Goal: Task Accomplishment & Management: Use online tool/utility

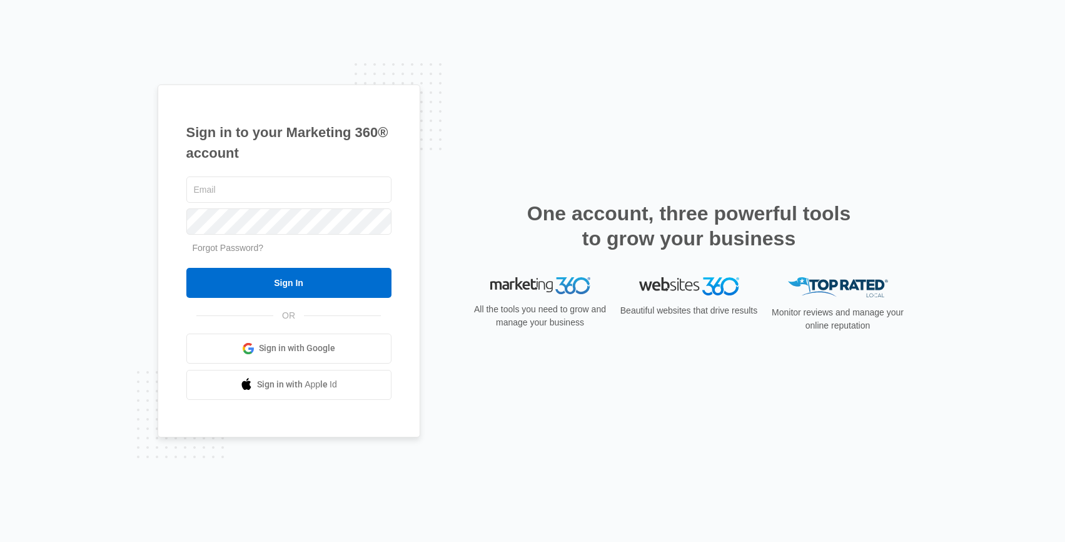
type input "alex.mackewich@powerlinesentry.com"
click at [186, 268] on input "Sign In" at bounding box center [288, 283] width 205 height 30
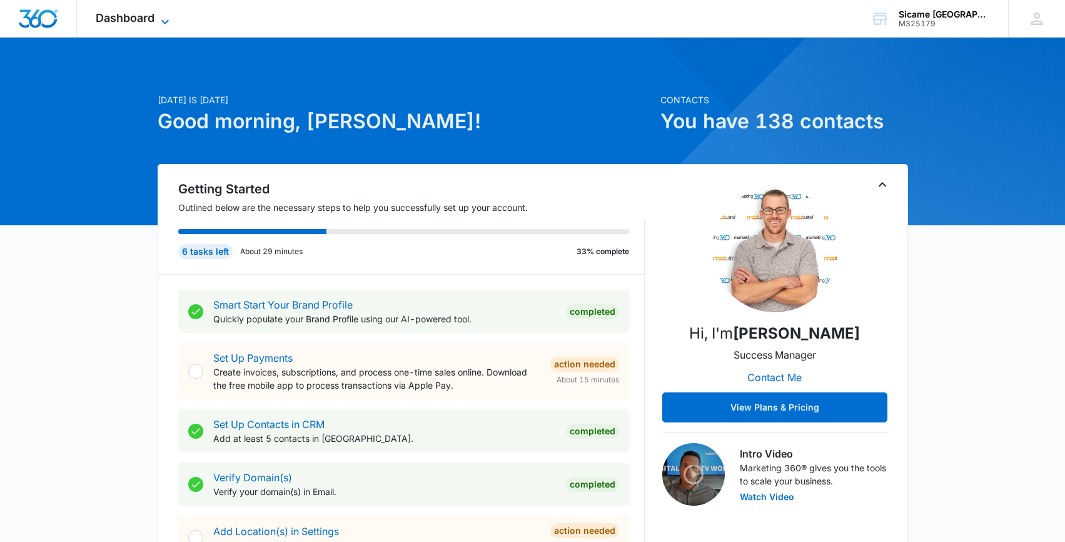
click at [158, 25] on icon at bounding box center [165, 21] width 15 height 15
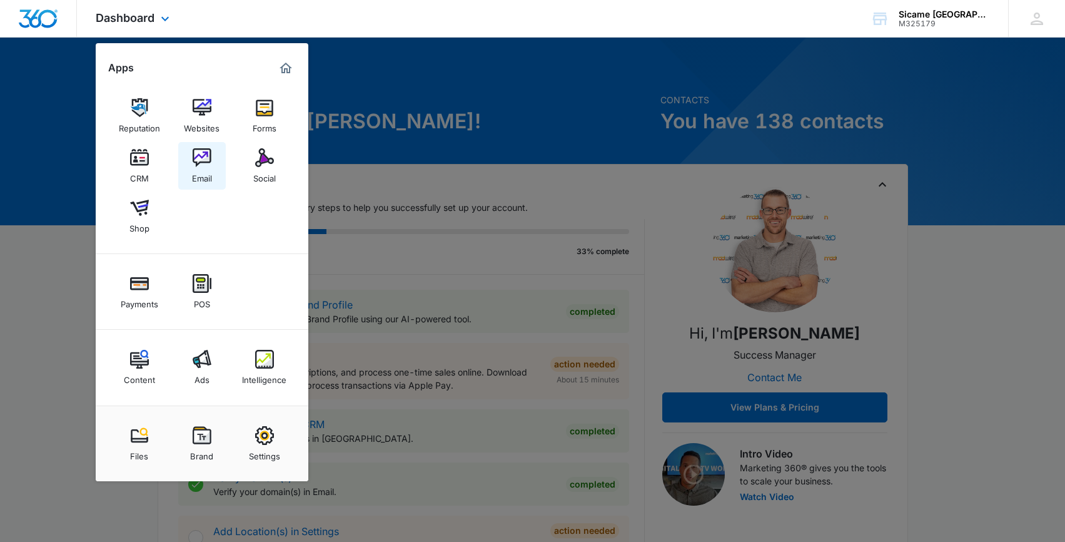
click at [190, 175] on link "Email" at bounding box center [202, 166] width 48 height 48
